Goal: Task Accomplishment & Management: Use online tool/utility

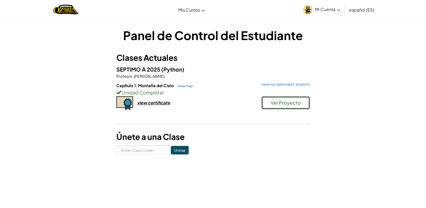
click at [296, 106] on button "Ver Proyecto" at bounding box center [286, 102] width 48 height 13
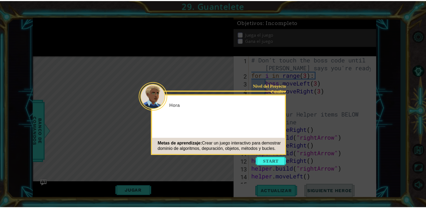
scroll to position [140, 0]
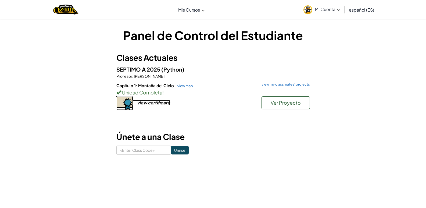
click at [159, 105] on div "view certificate" at bounding box center [153, 103] width 33 height 6
